Goal: Task Accomplishment & Management: Use online tool/utility

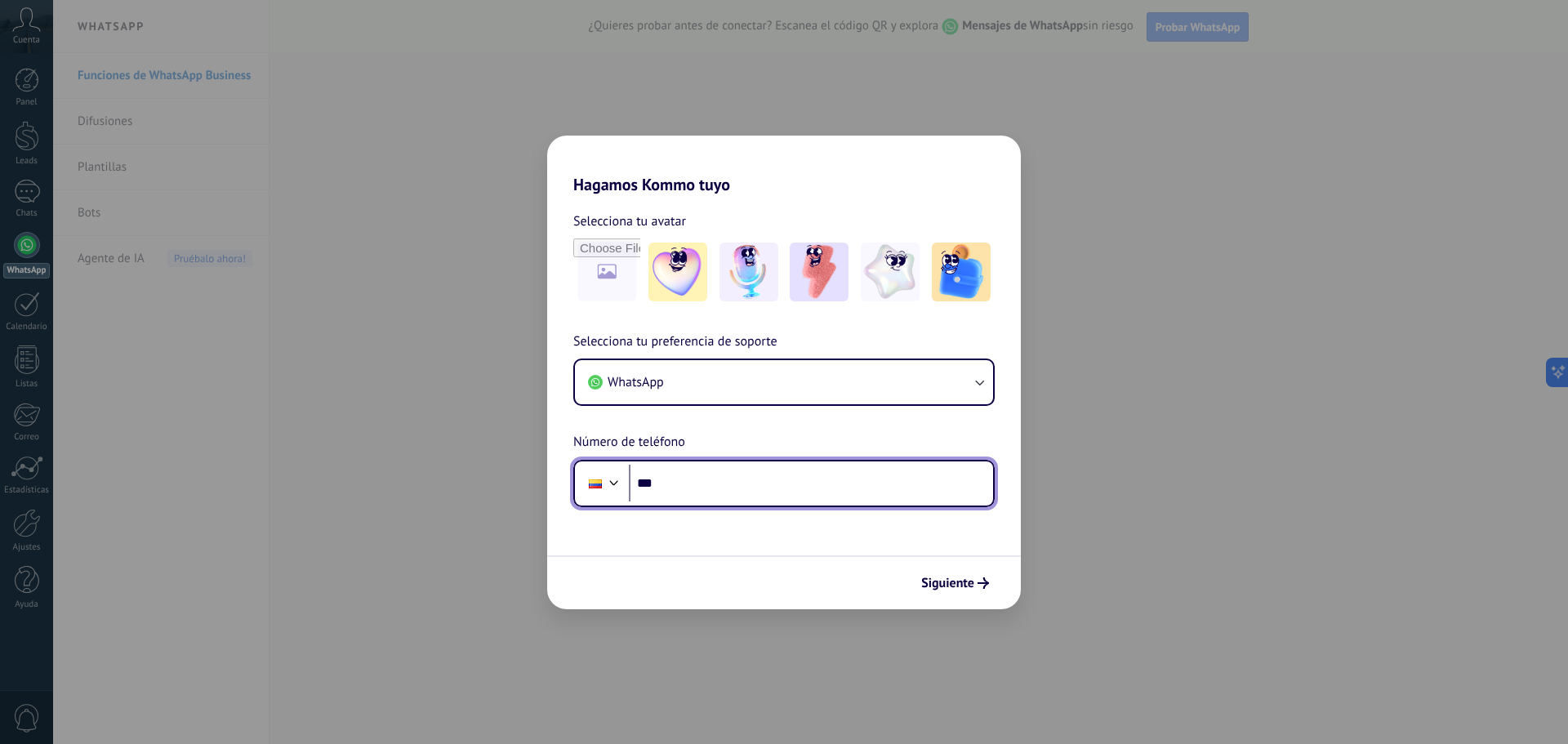
click at [681, 482] on input "***" at bounding box center [811, 483] width 365 height 38
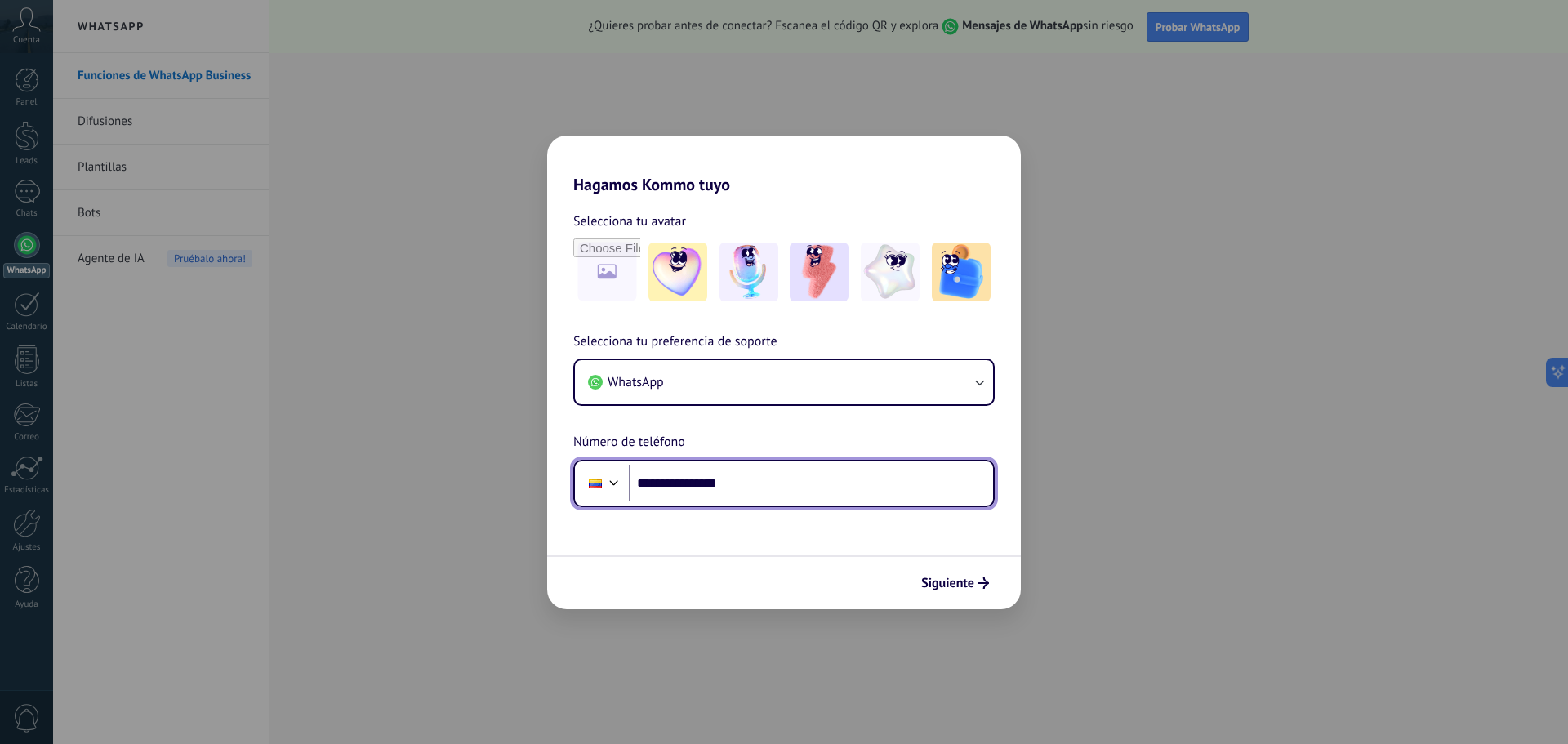
type input "**********"
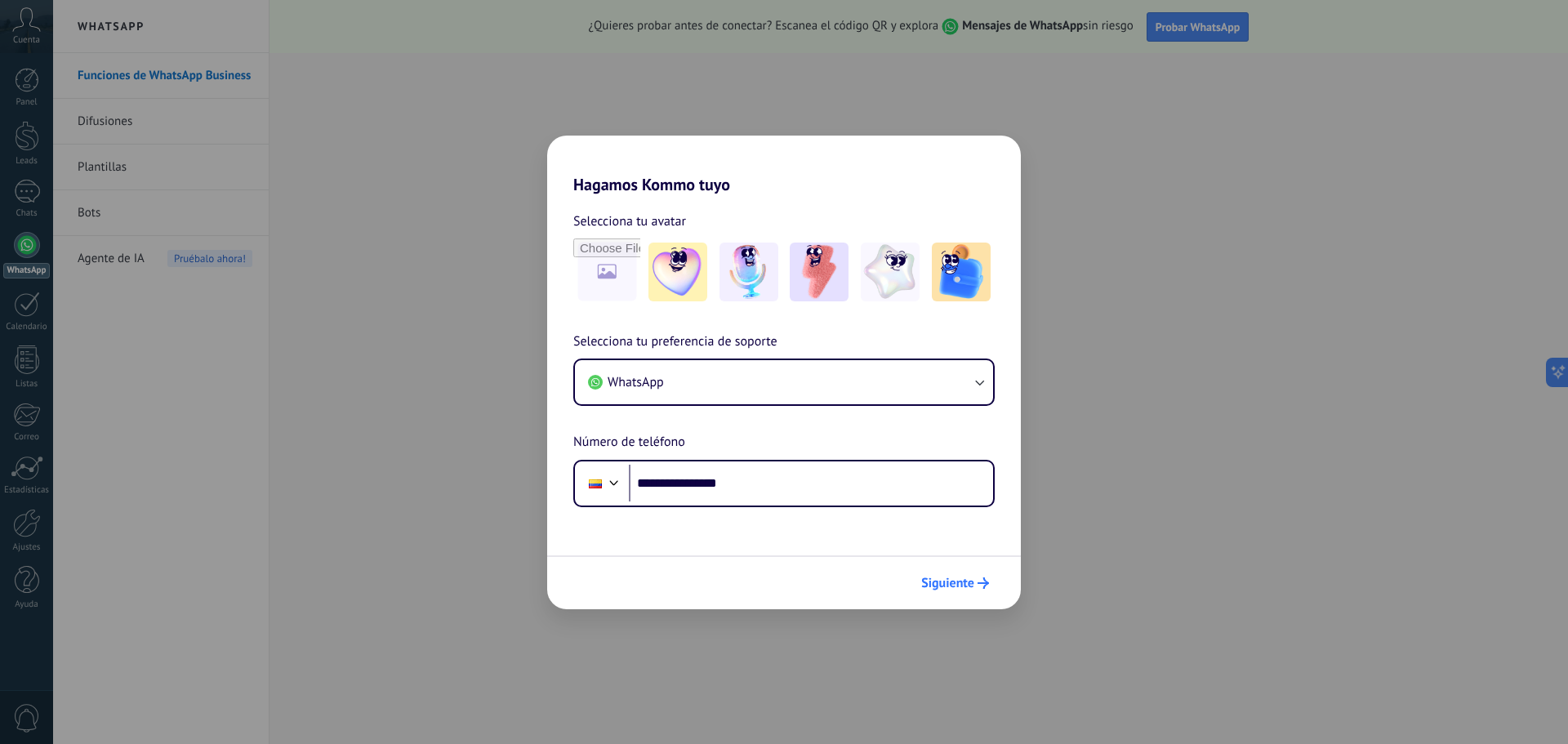
click at [971, 579] on span "Siguiente" at bounding box center [948, 584] width 53 height 12
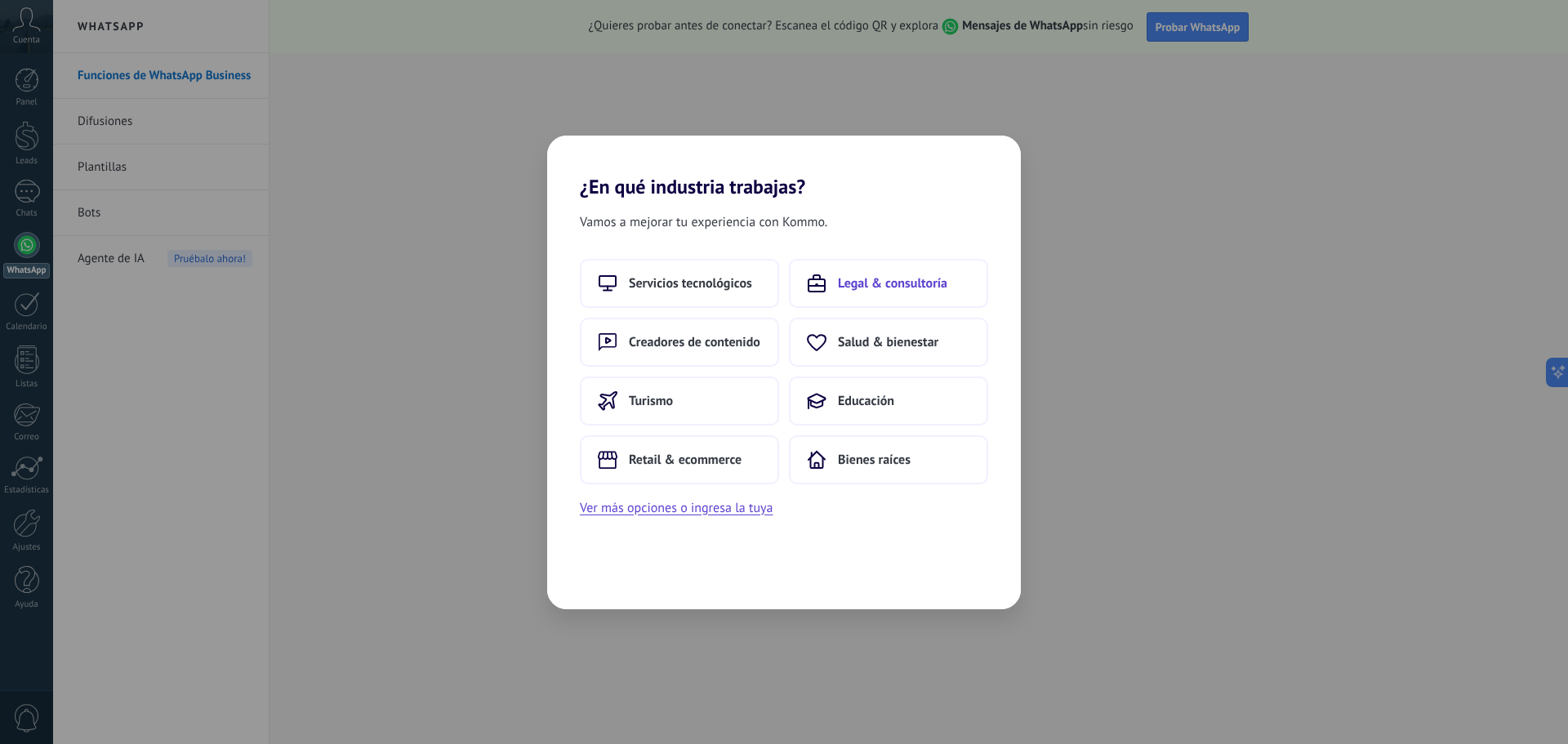
click at [876, 282] on span "Legal & consultoría" at bounding box center [892, 283] width 109 height 16
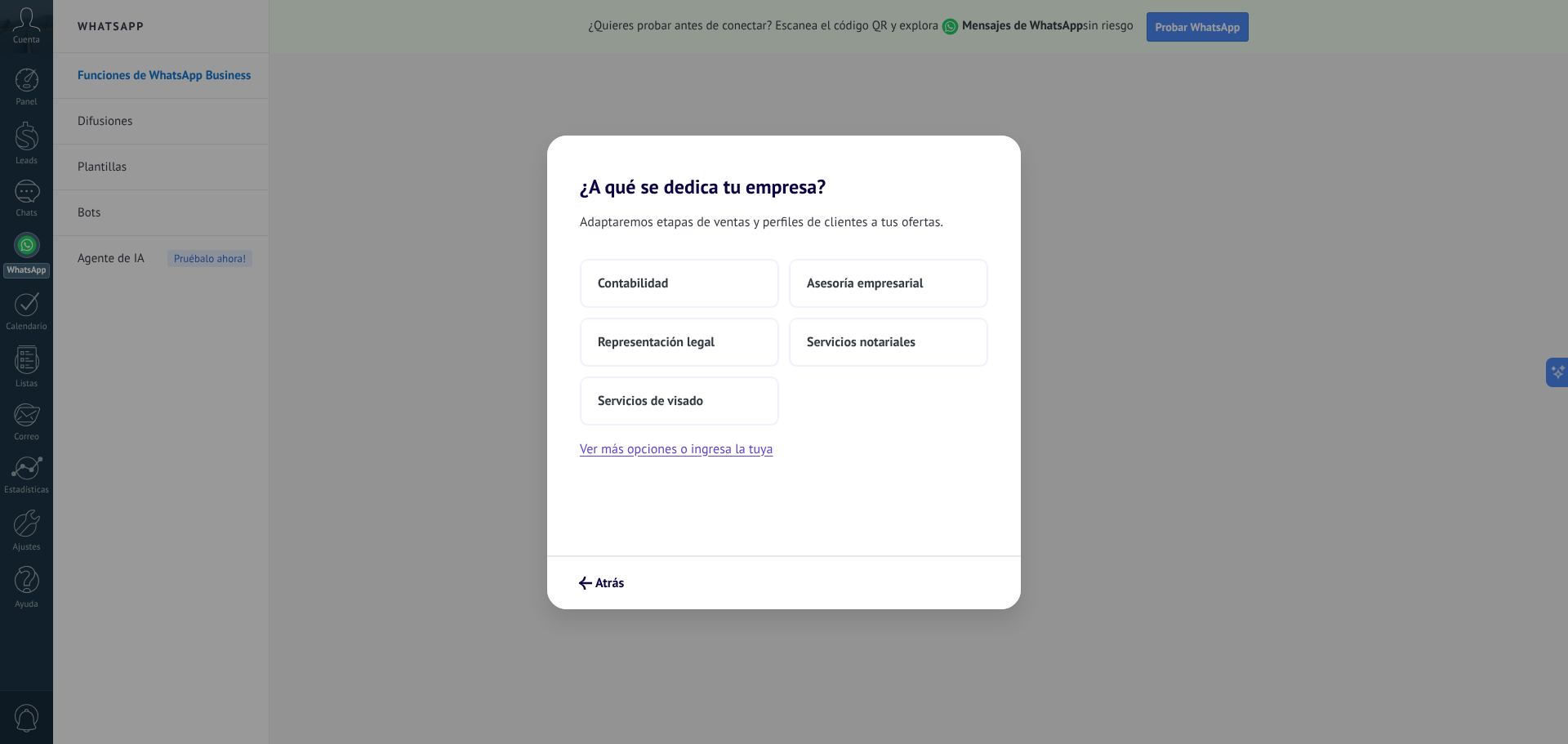
click at [876, 282] on span "Asesoría empresarial" at bounding box center [864, 283] width 116 height 16
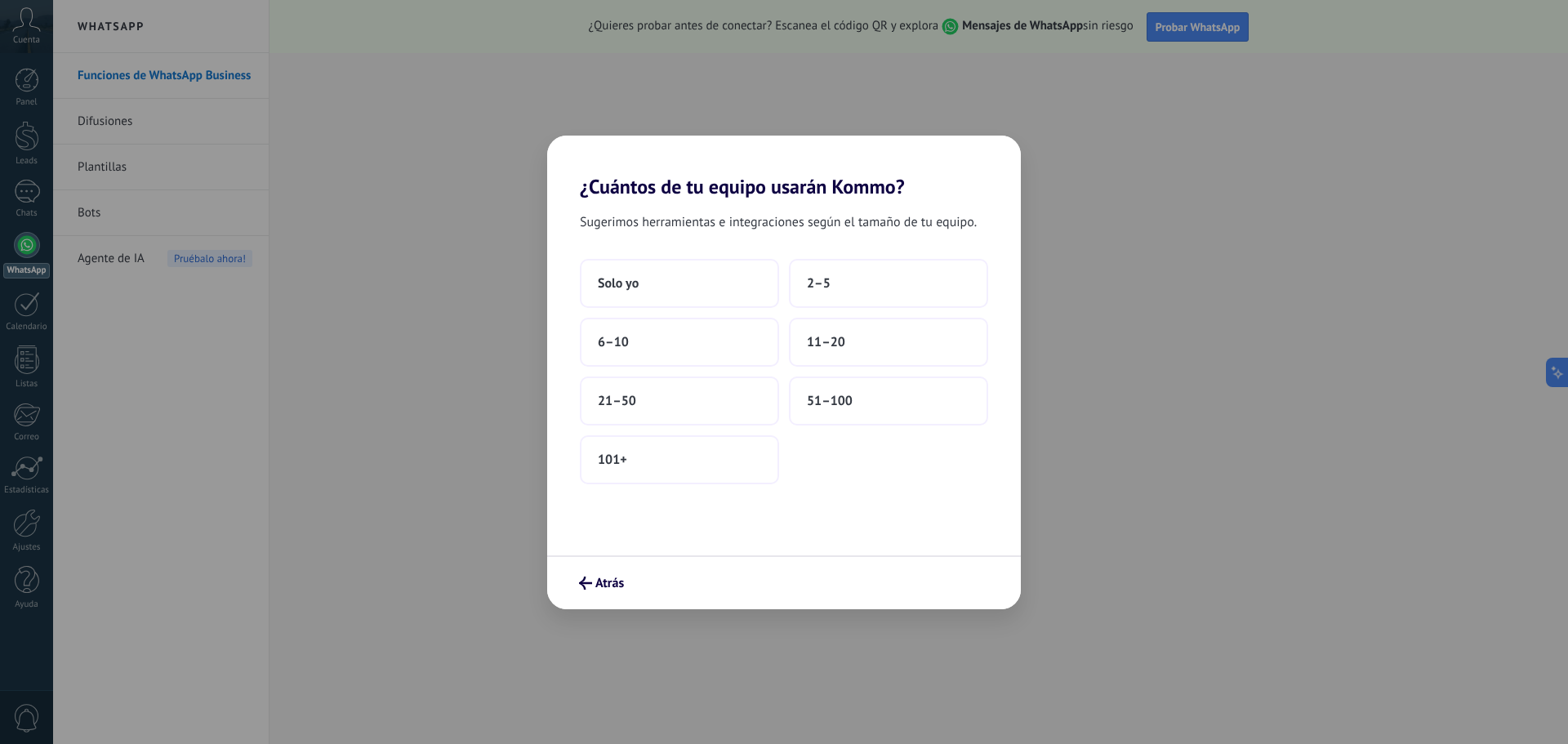
click at [876, 282] on button "2–5" at bounding box center [888, 282] width 199 height 49
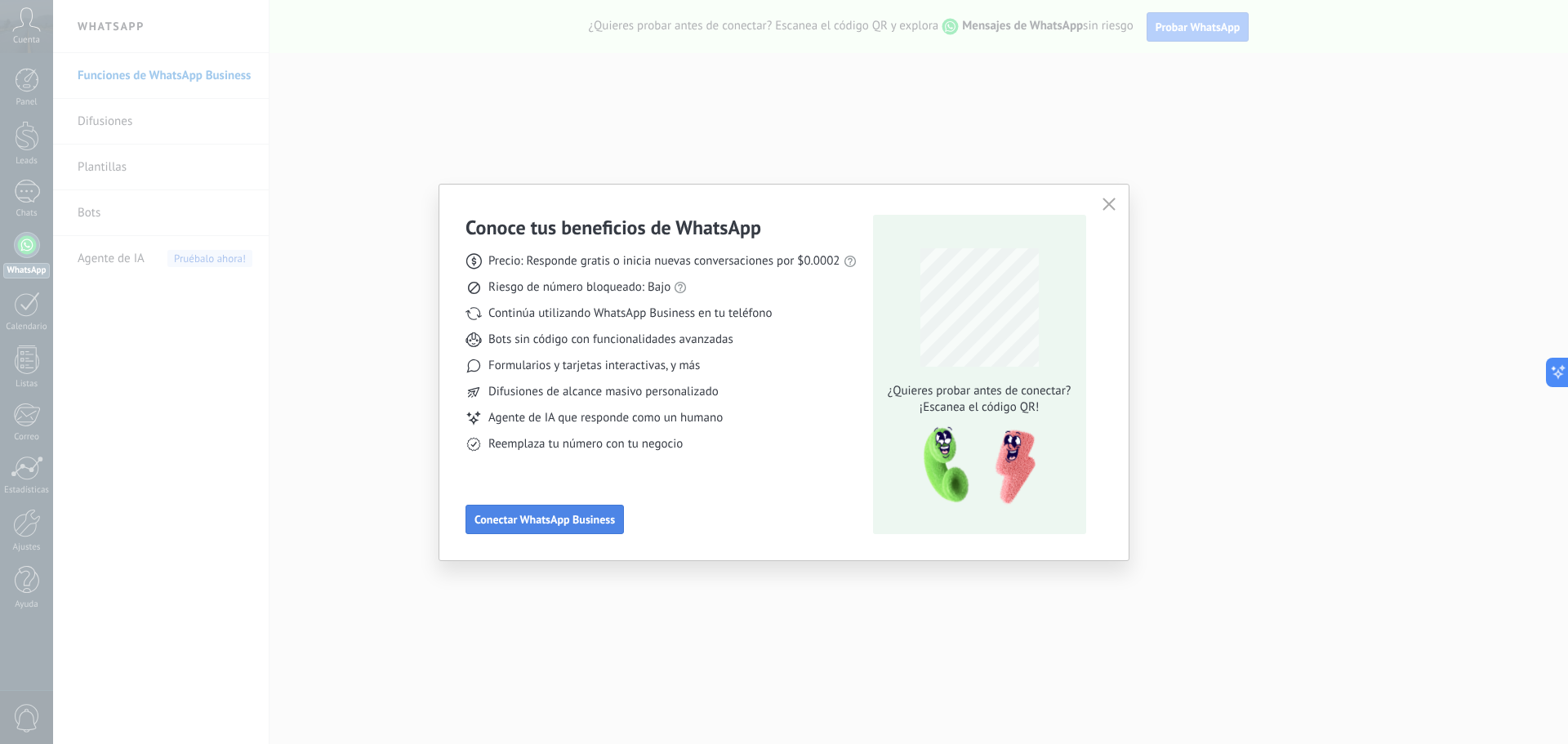
click at [522, 520] on span "Conectar WhatsApp Business" at bounding box center [545, 519] width 141 height 12
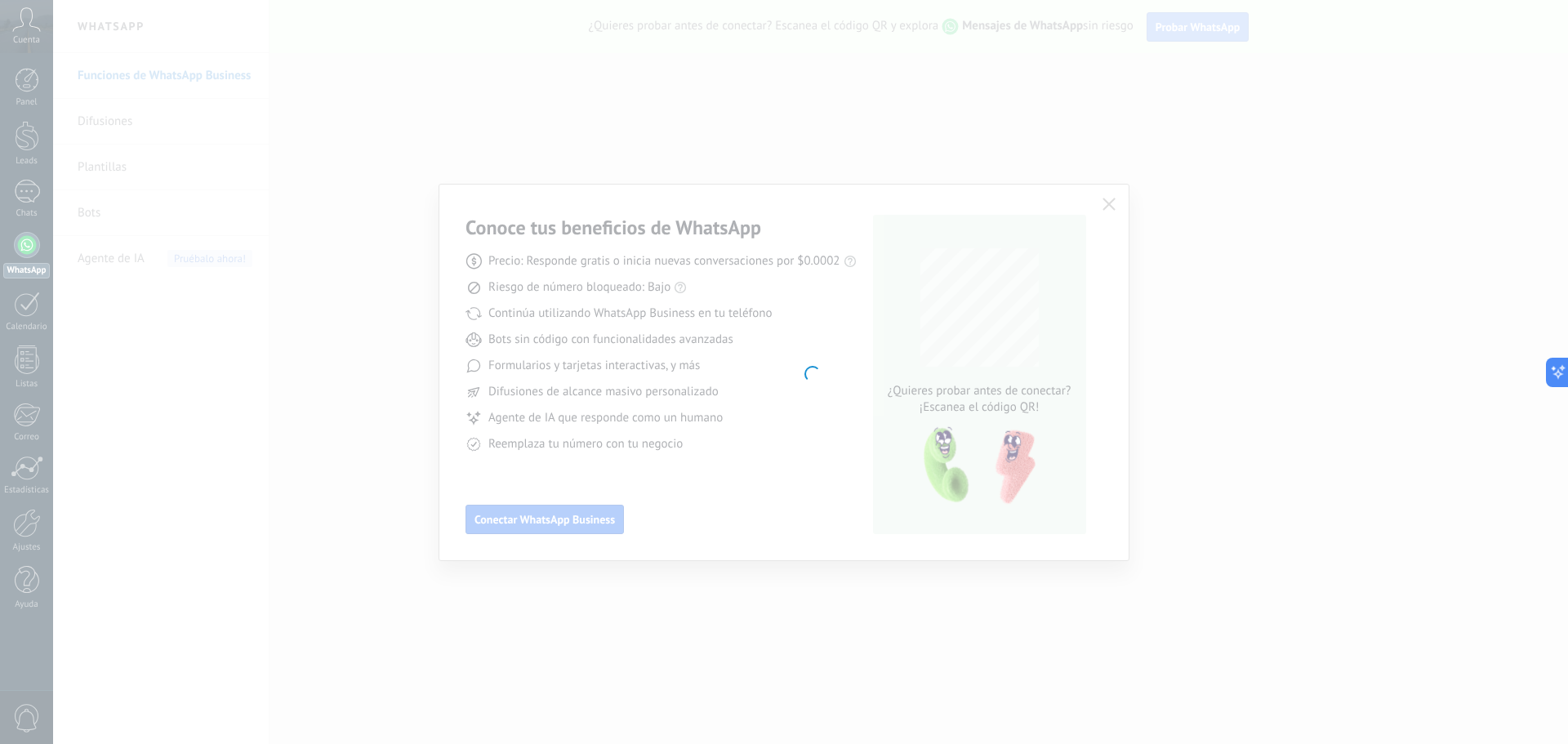
click at [1117, 201] on div at bounding box center [810, 372] width 1515 height 744
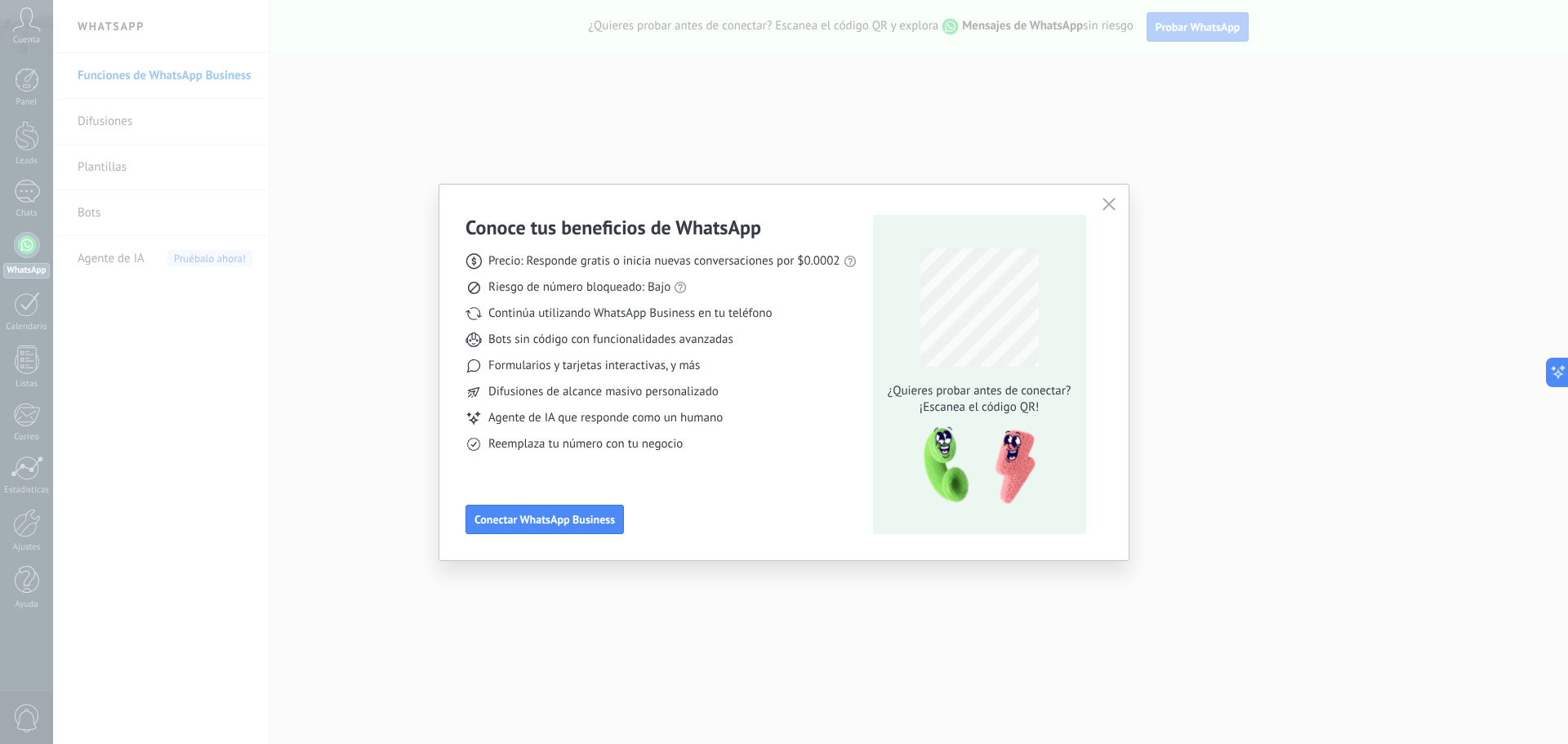
click at [1112, 207] on icon "button" at bounding box center [1108, 203] width 13 height 13
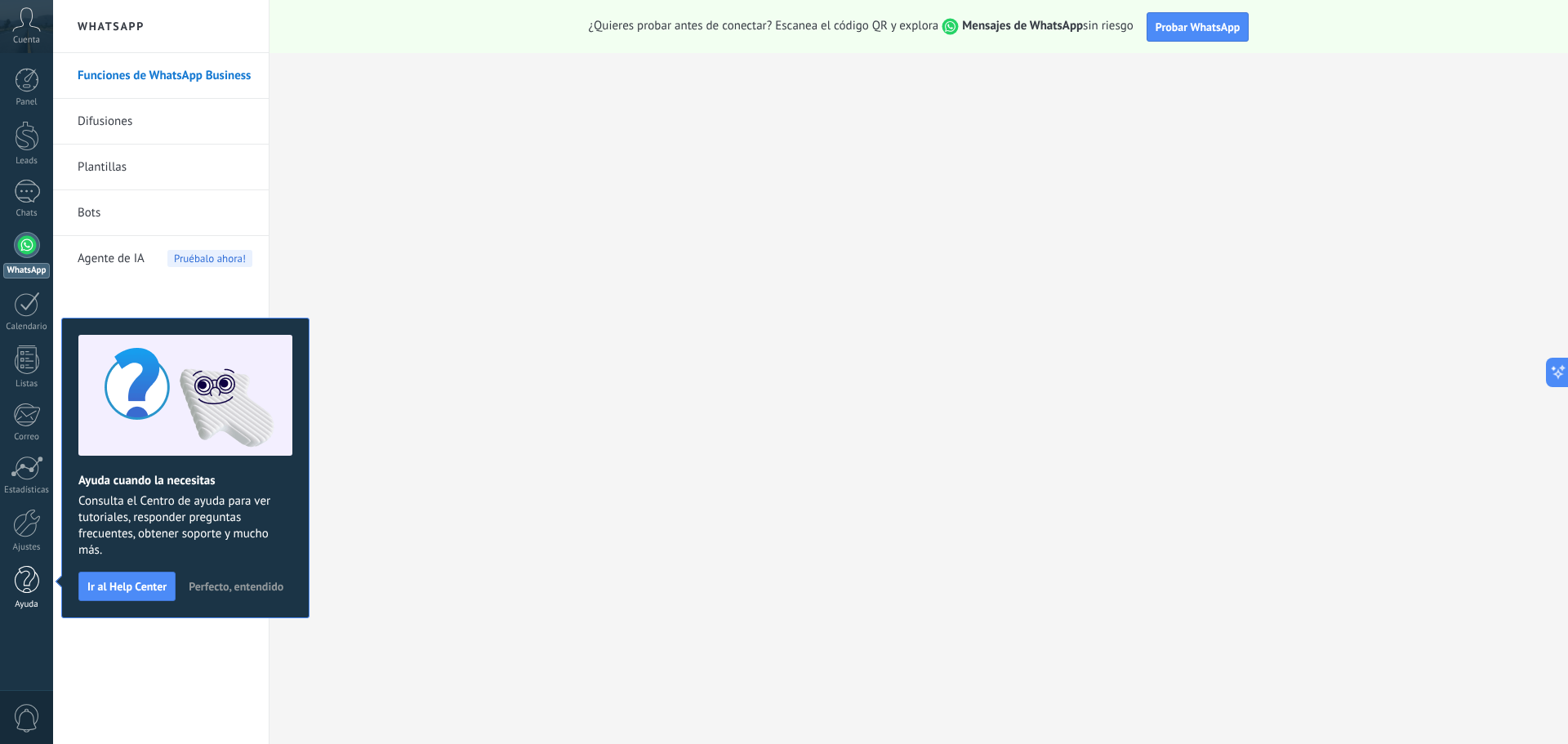
click at [26, 581] on div at bounding box center [27, 580] width 25 height 29
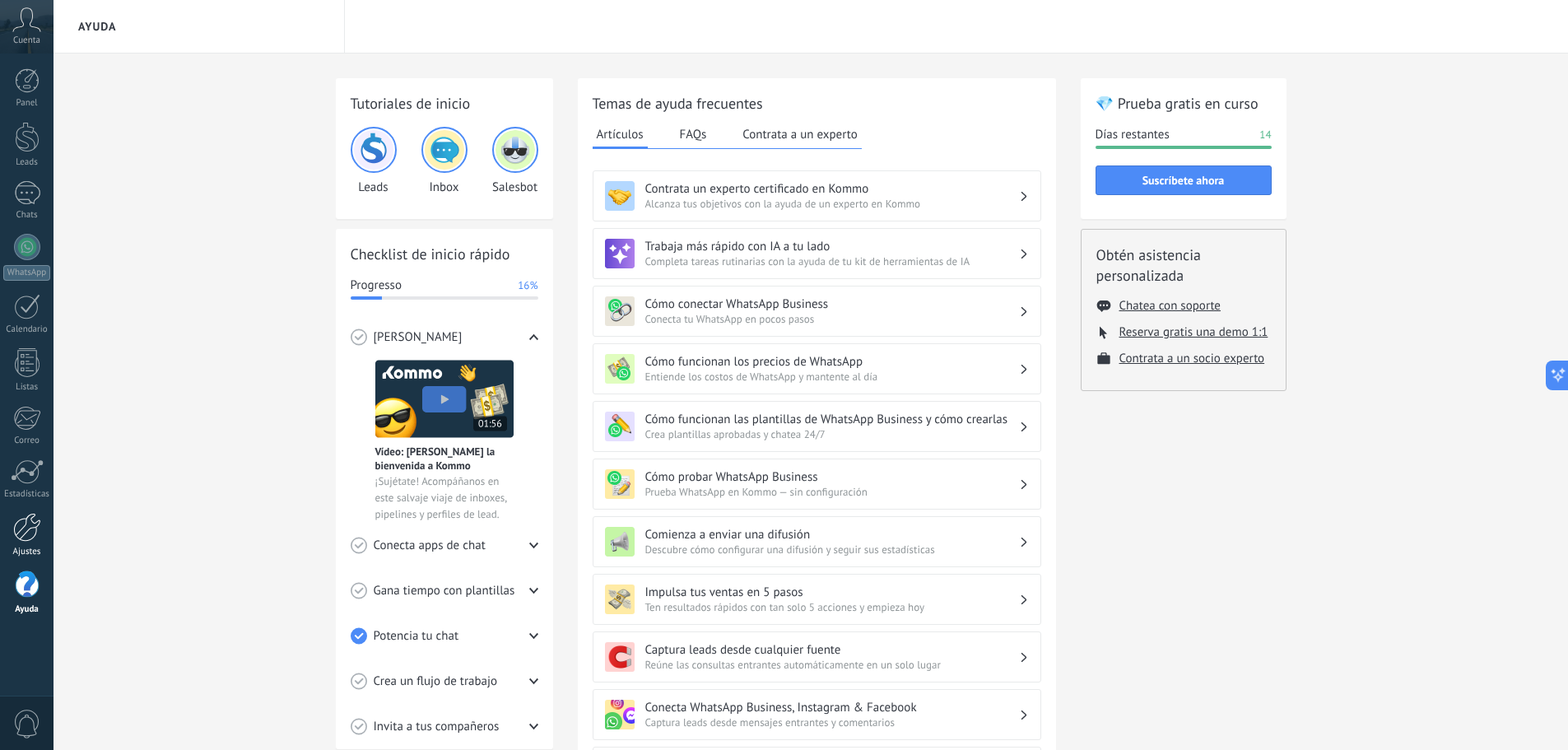
click at [15, 525] on div at bounding box center [27, 527] width 28 height 29
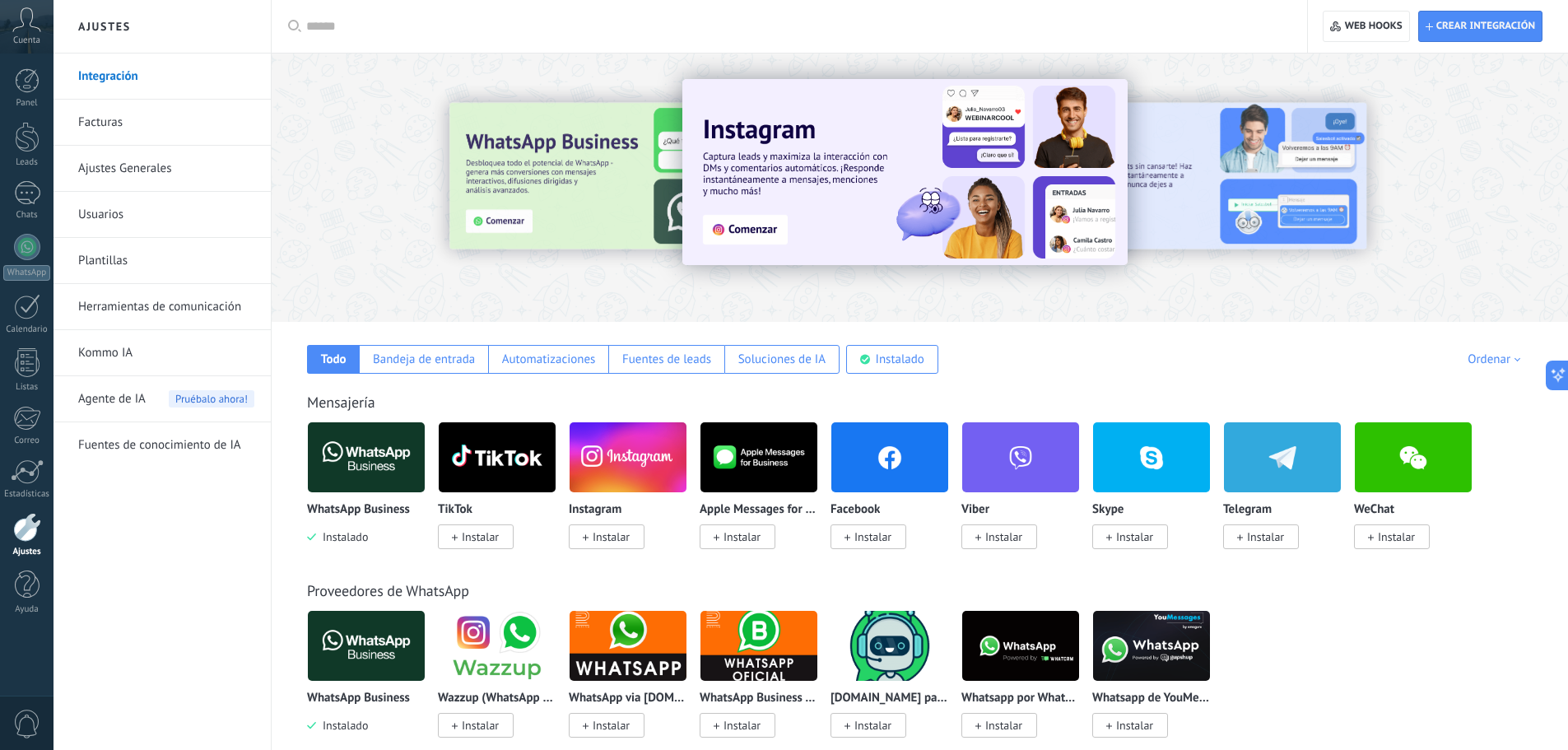
click at [359, 468] on img at bounding box center [366, 457] width 117 height 80
click at [356, 500] on div "WhatsApp Business Instalado" at bounding box center [366, 483] width 119 height 124
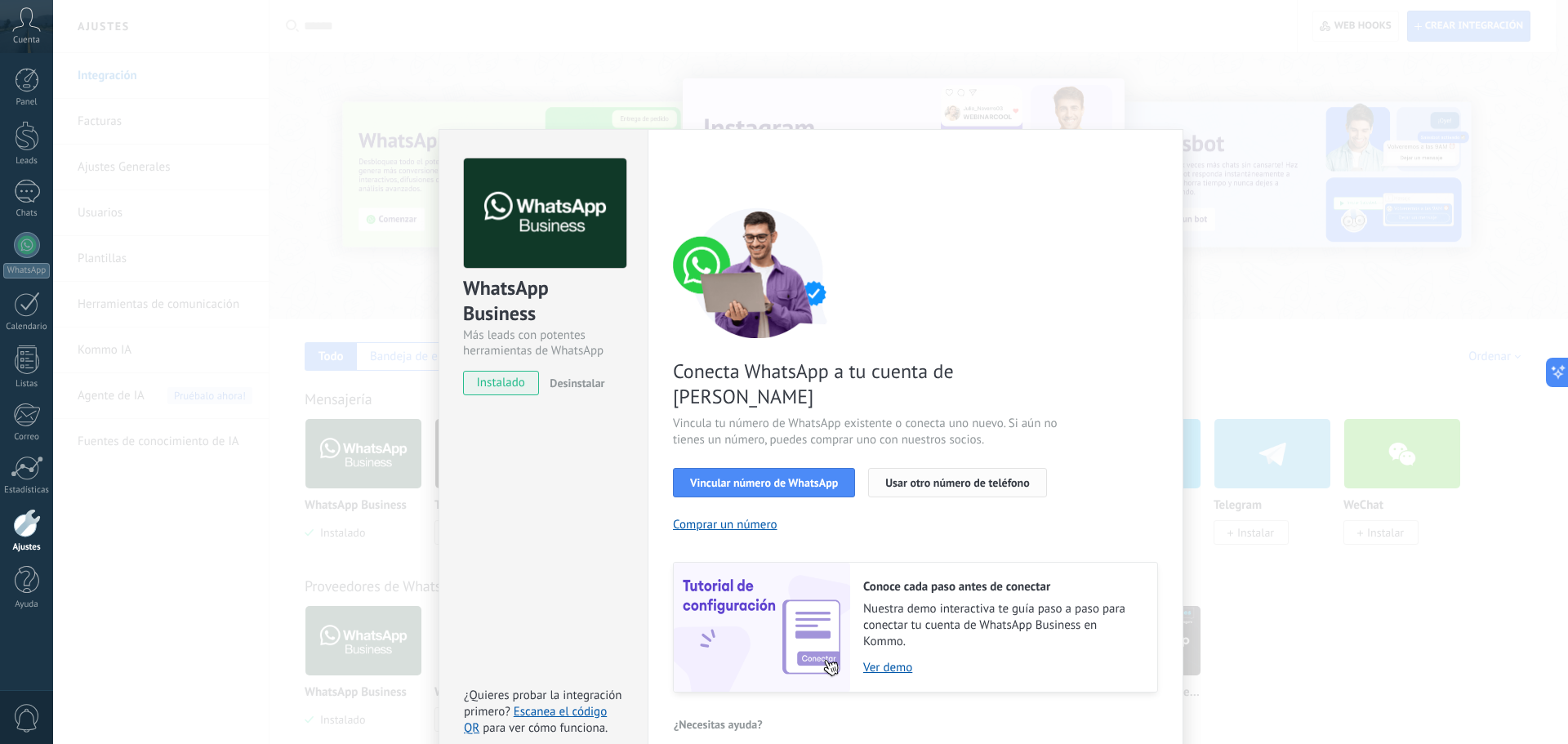
click at [969, 477] on span "Usar otro número de teléfono" at bounding box center [957, 482] width 144 height 12
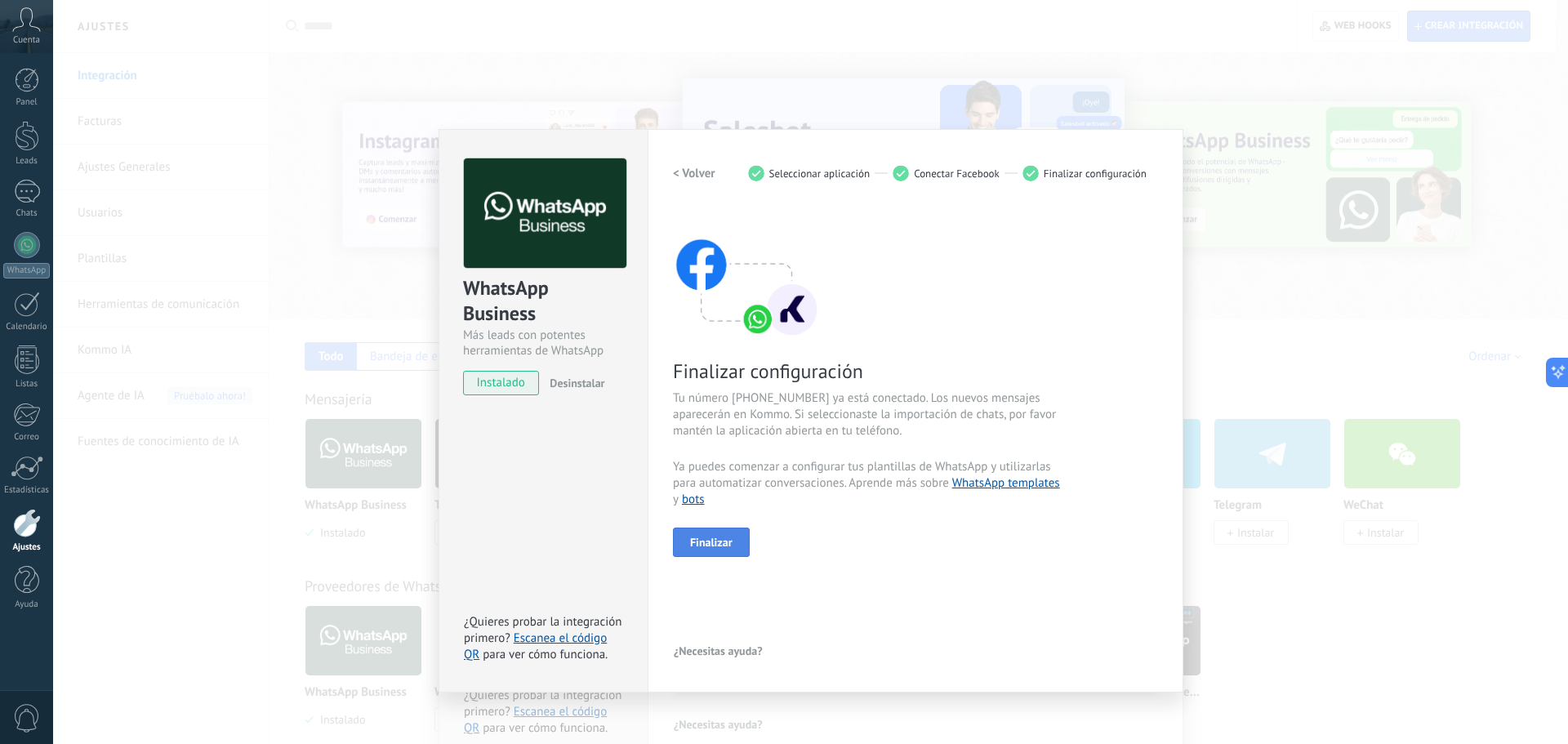
click at [705, 542] on span "Finalizar" at bounding box center [711, 543] width 43 height 12
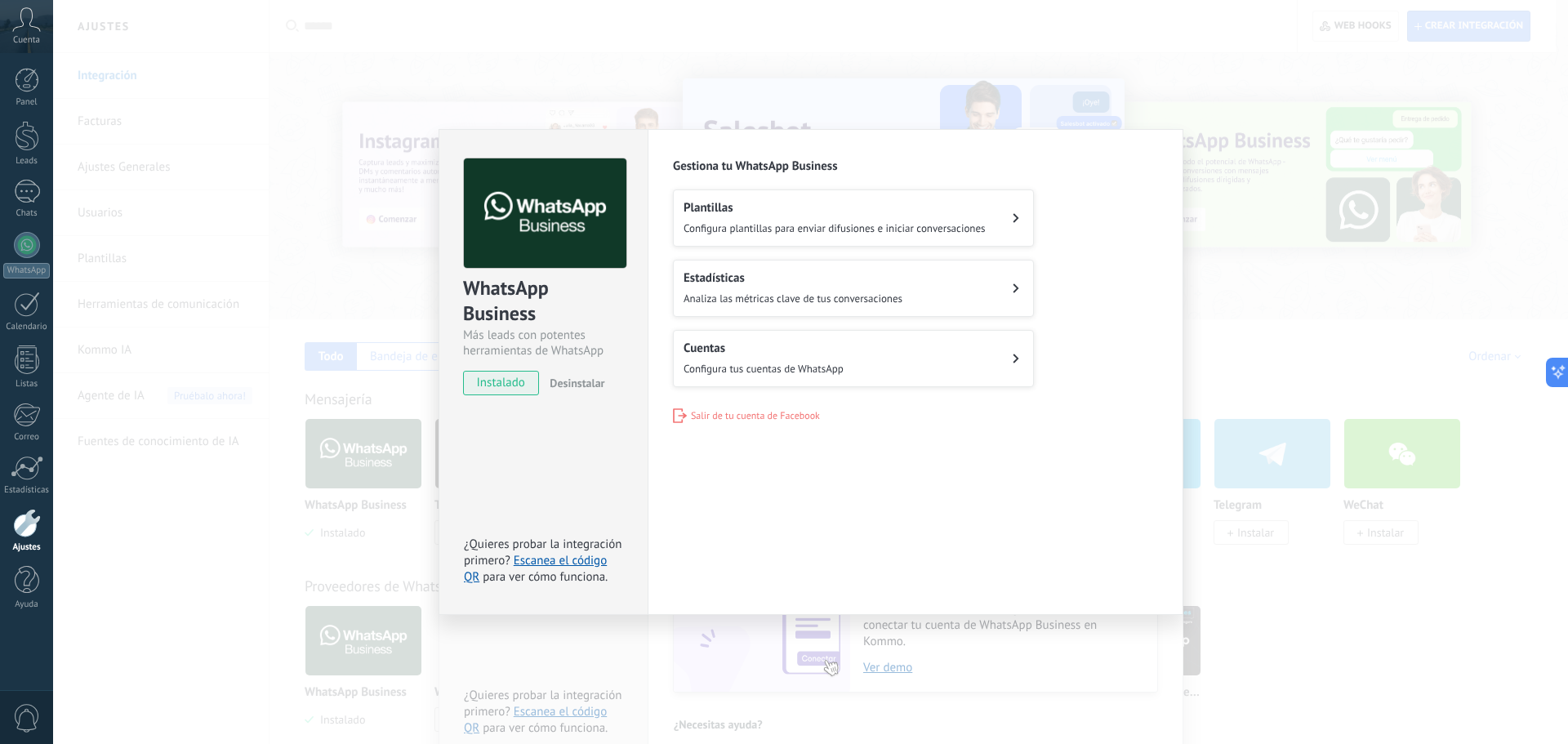
click at [574, 45] on div "WhatsApp Business Más leads con potentes herramientas de WhatsApp instalado Des…" at bounding box center [810, 372] width 1515 height 744
